Goal: Task Accomplishment & Management: Manage account settings

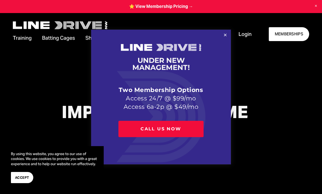
click at [223, 36] on link "Close" at bounding box center [225, 36] width 10 height 10
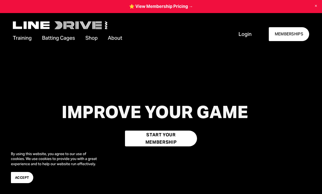
click at [246, 34] on span "Login" at bounding box center [244, 34] width 13 height 7
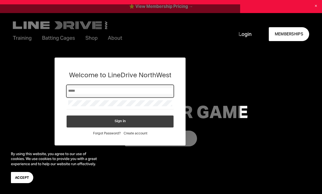
click at [98, 93] on input "Email" at bounding box center [120, 91] width 104 height 6
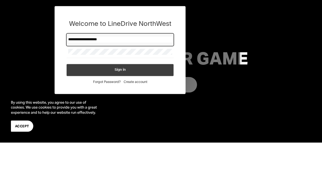
type input "**********"
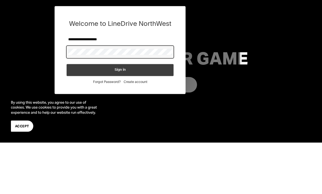
click at [133, 71] on button "Sign in" at bounding box center [119, 70] width 107 height 12
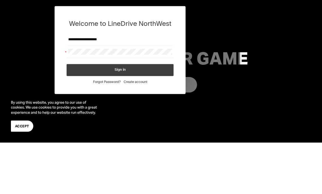
scroll to position [51, 0]
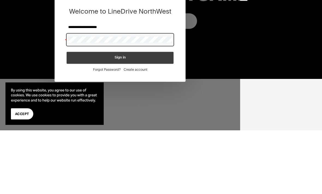
click at [137, 59] on button "Sign in" at bounding box center [119, 58] width 107 height 12
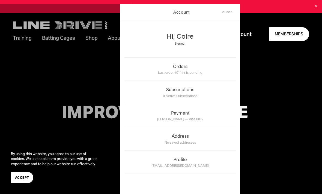
click at [269, 97] on div "IMPROVE YOUR GAME START YOUR MEMBERSHIP" at bounding box center [161, 125] width 322 height 108
click at [271, 99] on div "IMPROVE YOUR GAME START YOUR MEMBERSHIP" at bounding box center [161, 125] width 322 height 108
click at [262, 103] on div "IMPROVE YOUR GAME START YOUR MEMBERSHIP" at bounding box center [161, 125] width 322 height 108
click at [214, 120] on div "Coire King — Visa 6812" at bounding box center [180, 119] width 111 height 6
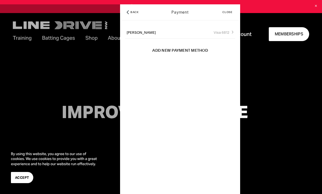
click at [202, 51] on span "Add New Payment Method" at bounding box center [180, 51] width 56 height 6
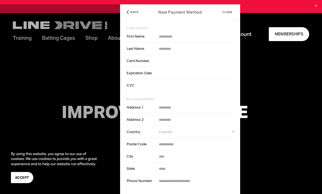
click at [135, 17] on button "Back" at bounding box center [133, 12] width 16 height 16
click at [134, 11] on span "Back" at bounding box center [134, 12] width 8 height 3
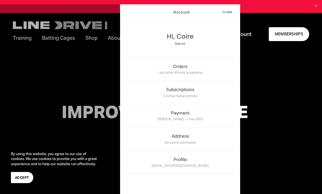
click at [211, 70] on div "Last order #01444 is pending" at bounding box center [180, 72] width 111 height 6
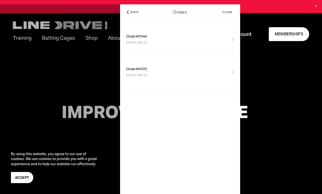
click at [134, 11] on span "Back" at bounding box center [134, 12] width 8 height 3
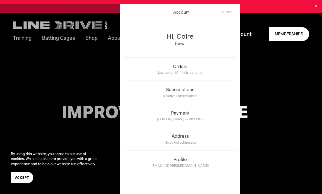
click at [58, 135] on div "Account Close Hi, Coire Sign out Orders Last order #01444 is pending Subscripti…" at bounding box center [120, 101] width 240 height 194
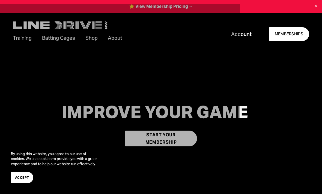
click at [58, 135] on div "Account Close Hi, Coire Sign out Orders Last order #01444 is pending Subscripti…" at bounding box center [120, 101] width 240 height 194
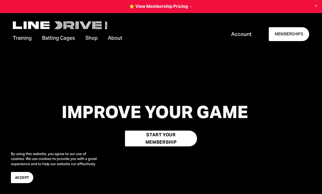
click at [177, 146] on link "START YOUR MEMBERSHIP" at bounding box center [161, 139] width 72 height 16
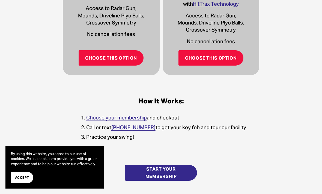
scroll to position [288, 0]
click at [118, 55] on link "Choose This Option" at bounding box center [110, 57] width 65 height 15
